Goal: Transaction & Acquisition: Purchase product/service

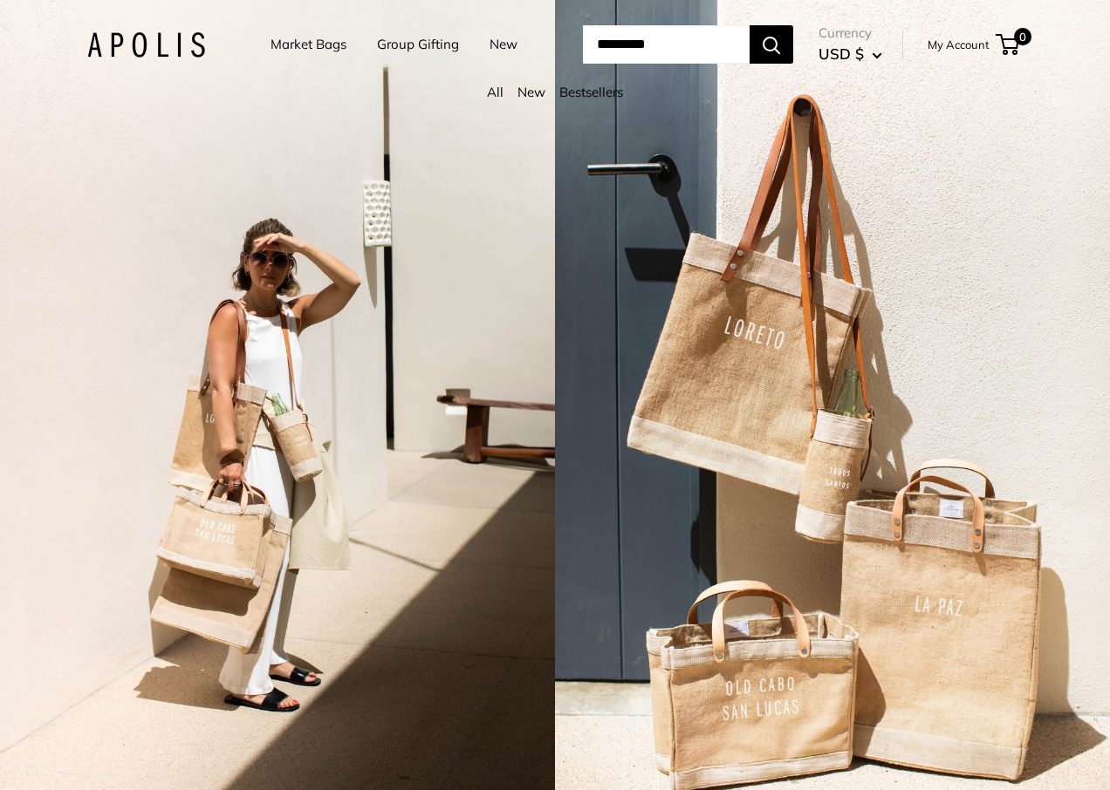
click at [294, 38] on link "Market Bags" at bounding box center [308, 44] width 76 height 24
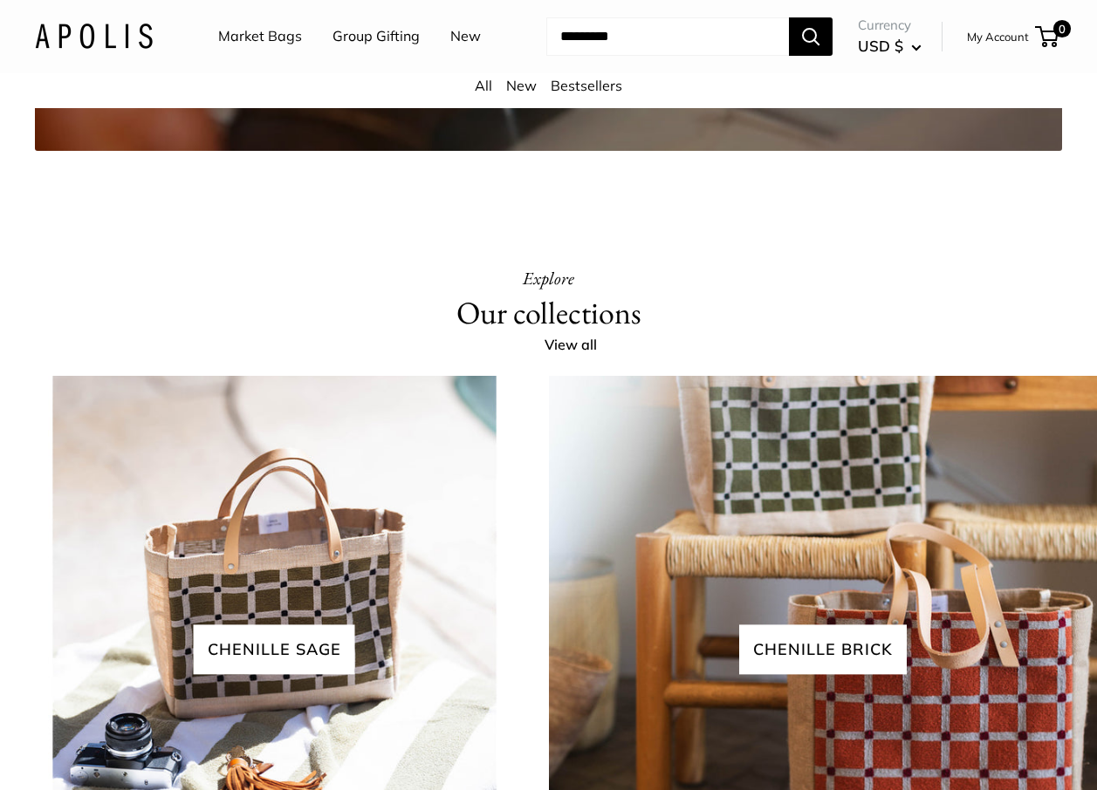
scroll to position [3140, 0]
